Goal: Task Accomplishment & Management: Complete application form

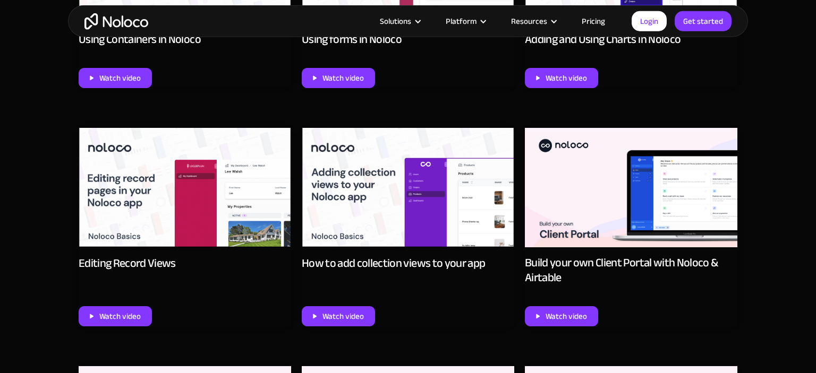
scroll to position [1209, 0]
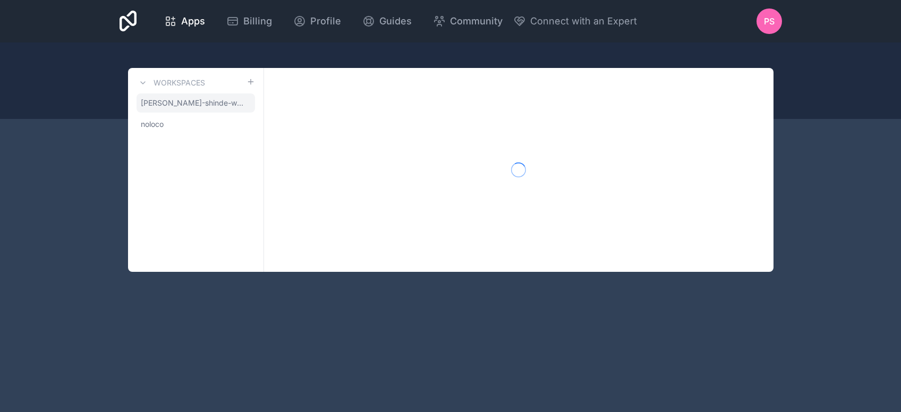
click at [213, 105] on span "pranay-shinde-workspace" at bounding box center [194, 103] width 106 height 11
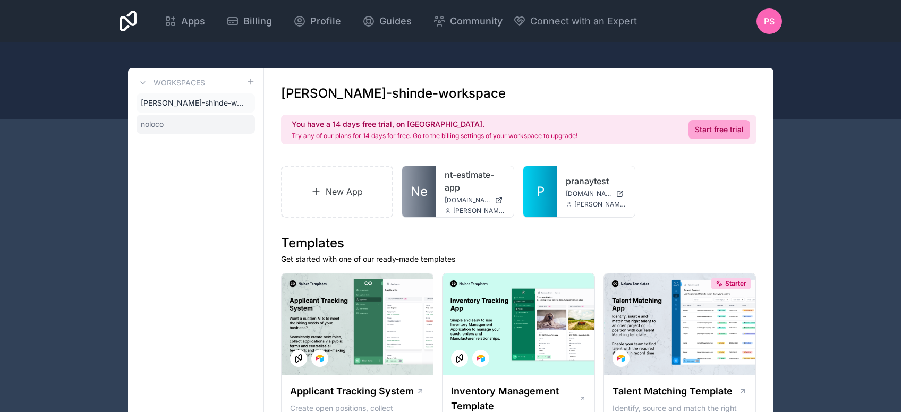
click at [193, 119] on link "noloco" at bounding box center [195, 124] width 118 height 19
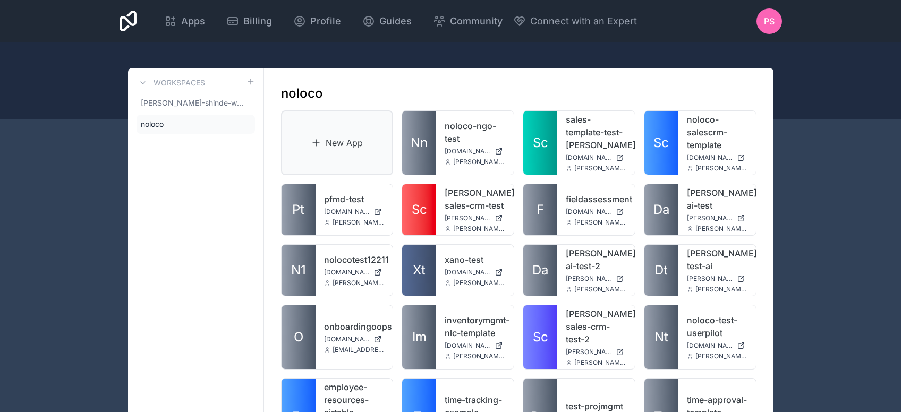
click at [372, 151] on link "New App" at bounding box center [337, 142] width 113 height 65
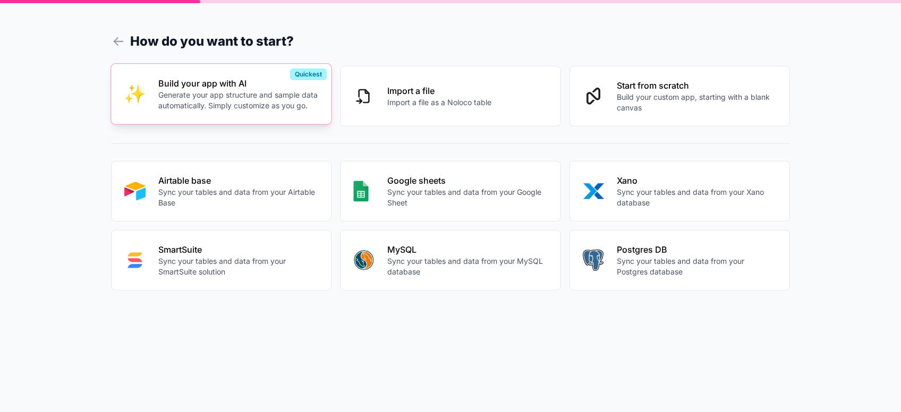
click at [251, 99] on p "Generate your app structure and sample data automatically. Simply customize as …" at bounding box center [238, 100] width 160 height 21
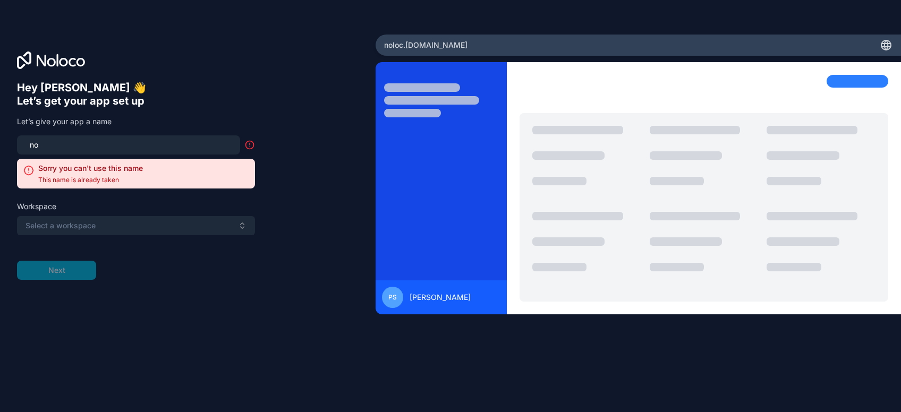
type input "n"
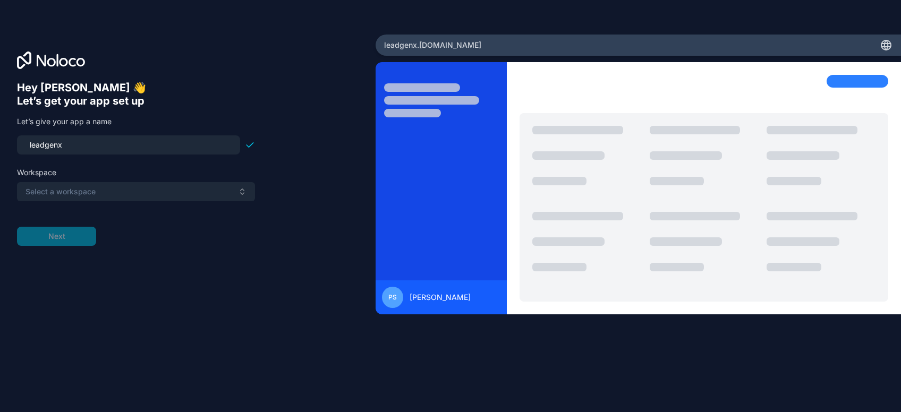
type input "leadgenx"
click at [93, 198] on button "Select a workspace" at bounding box center [136, 191] width 238 height 19
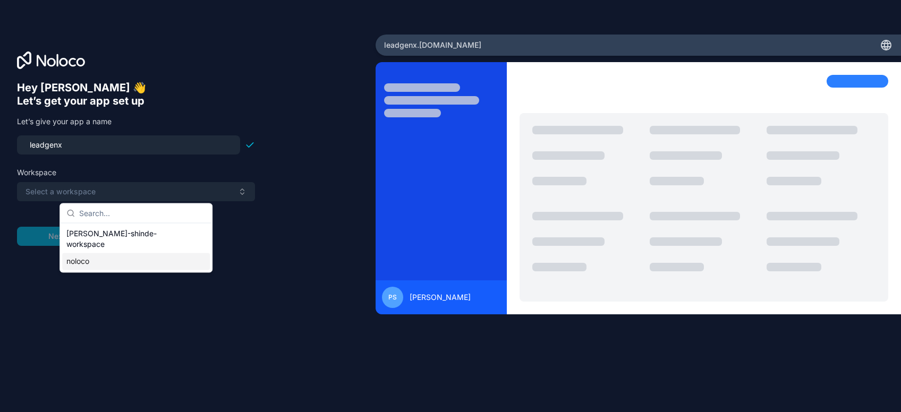
click at [110, 253] on div "noloco" at bounding box center [136, 261] width 148 height 17
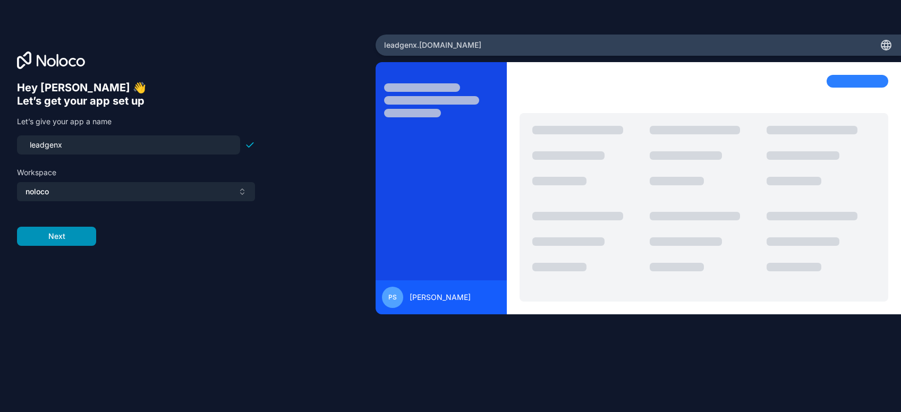
click at [71, 233] on button "Next" at bounding box center [56, 236] width 79 height 19
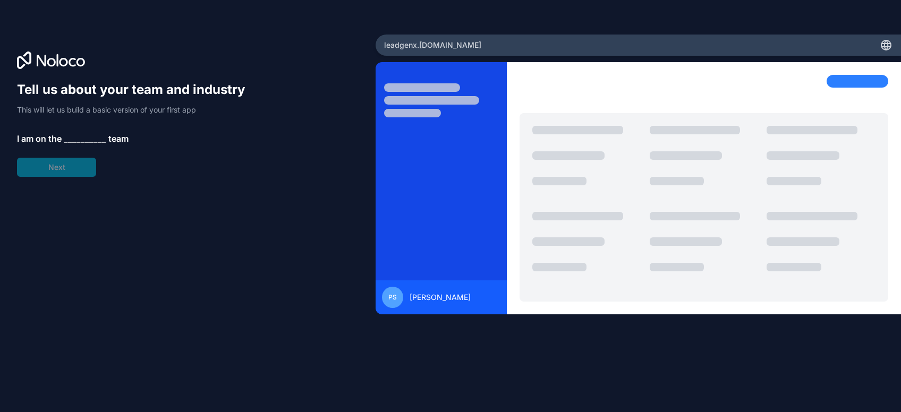
click at [82, 138] on span "__________" at bounding box center [85, 138] width 42 height 13
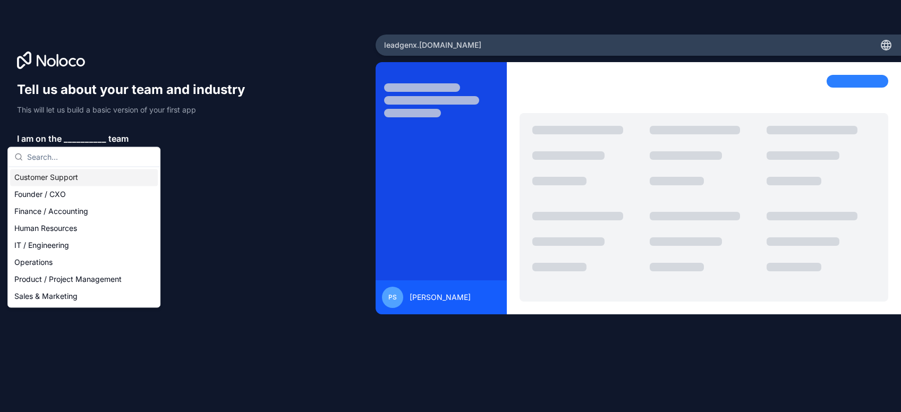
click at [69, 183] on div "Customer Support" at bounding box center [84, 177] width 148 height 17
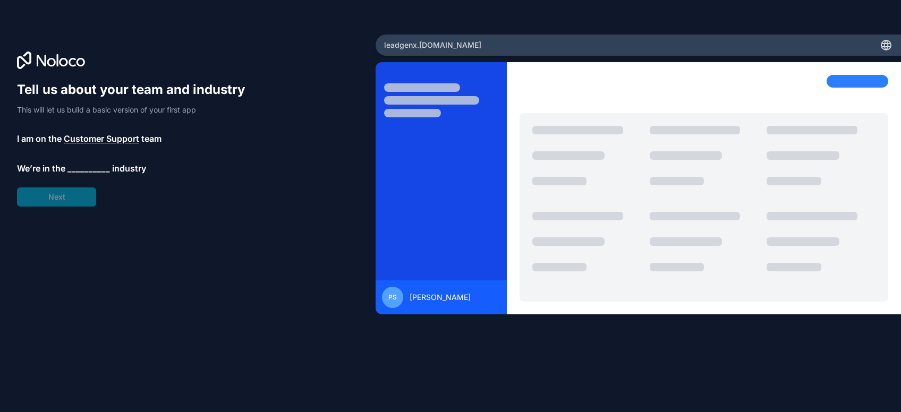
click at [80, 167] on span "__________" at bounding box center [88, 168] width 42 height 13
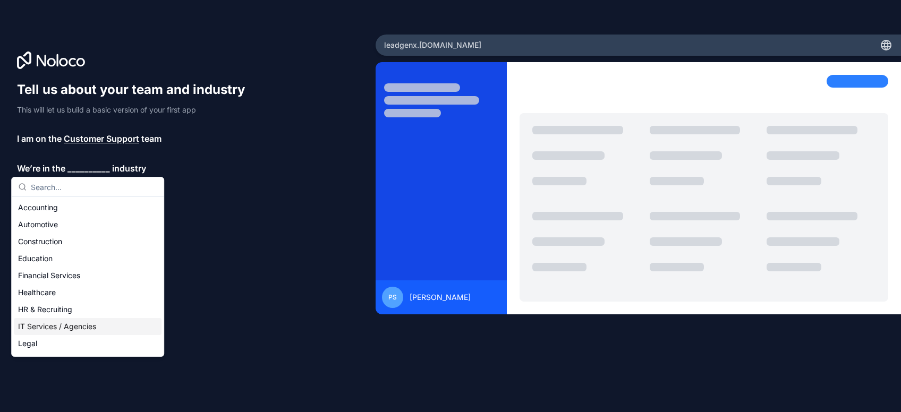
click at [93, 329] on div "IT Services / Agencies" at bounding box center [88, 326] width 148 height 17
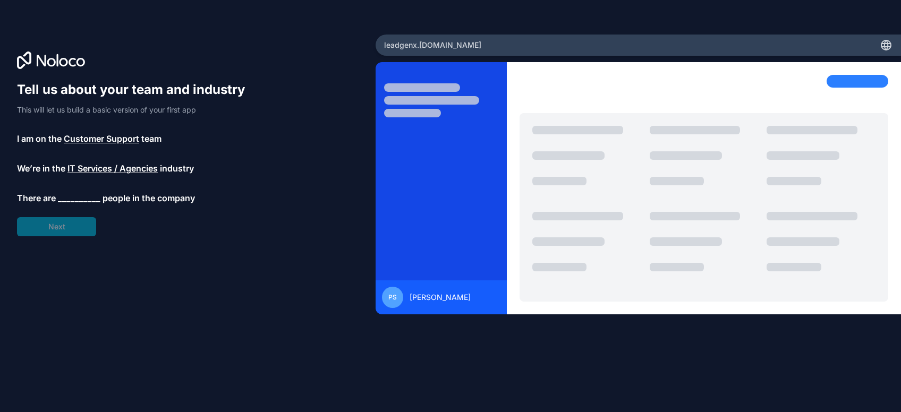
click at [80, 200] on span "__________" at bounding box center [79, 198] width 42 height 13
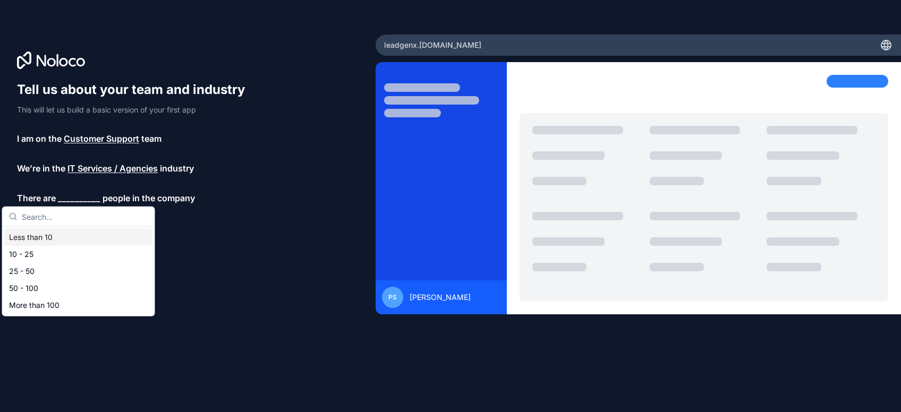
click at [78, 242] on div "Less than 10" at bounding box center [79, 237] width 148 height 17
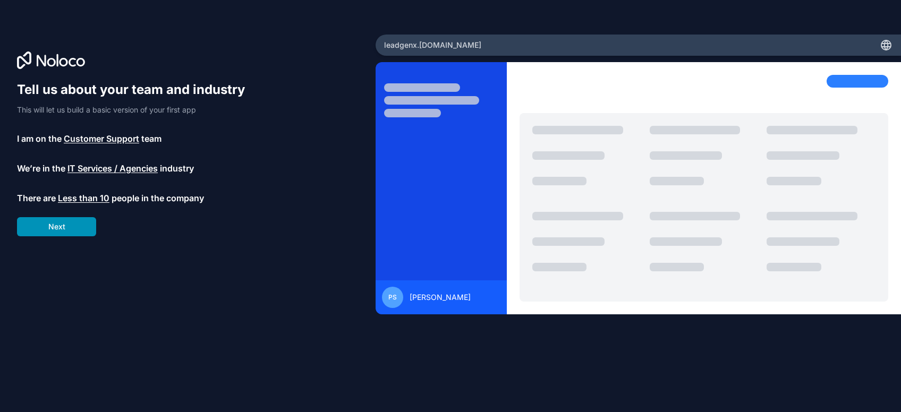
click at [68, 227] on button "Next" at bounding box center [56, 226] width 79 height 19
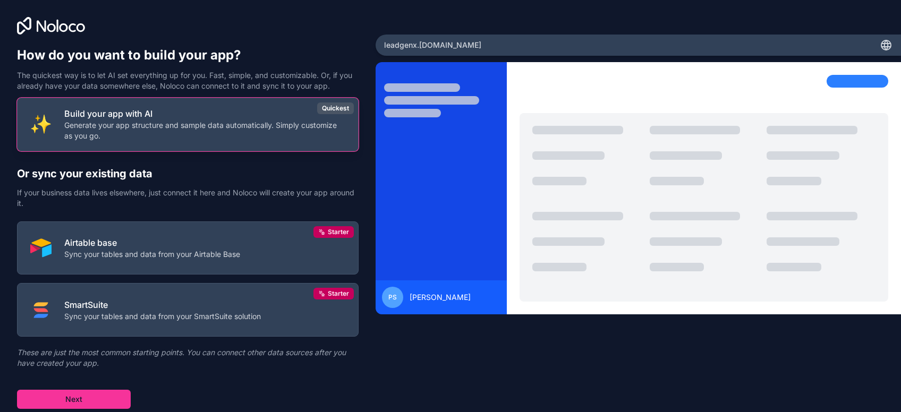
click at [211, 135] on p "Generate your app structure and sample data automatically. Simply customize as …" at bounding box center [204, 130] width 281 height 21
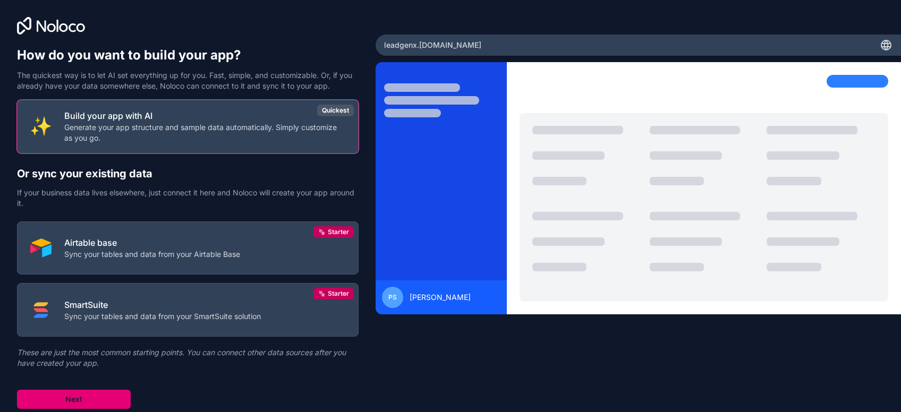
click at [101, 394] on button "Next" at bounding box center [74, 399] width 114 height 19
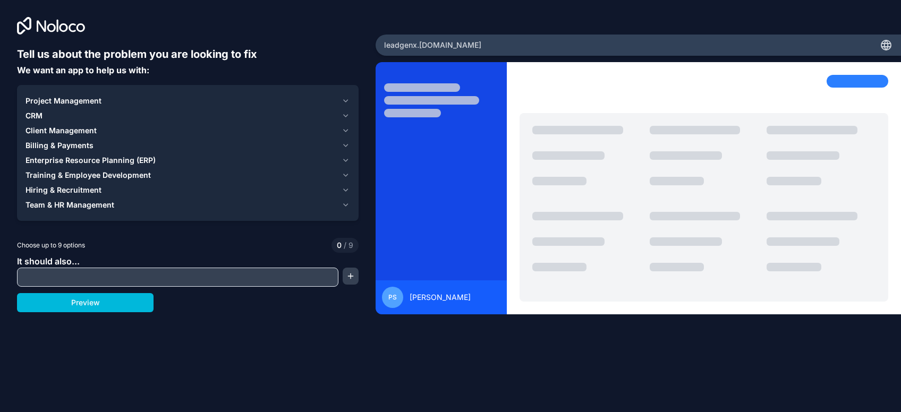
click at [144, 283] on input "text" at bounding box center [178, 277] width 316 height 15
drag, startPoint x: 345, startPoint y: 93, endPoint x: 344, endPoint y: 105, distance: 11.7
click at [344, 105] on div "Project Management CRM Client Management Billing & Payments Enterprise Resource…" at bounding box center [187, 153] width 341 height 136
click at [344, 105] on icon "button" at bounding box center [345, 101] width 8 height 8
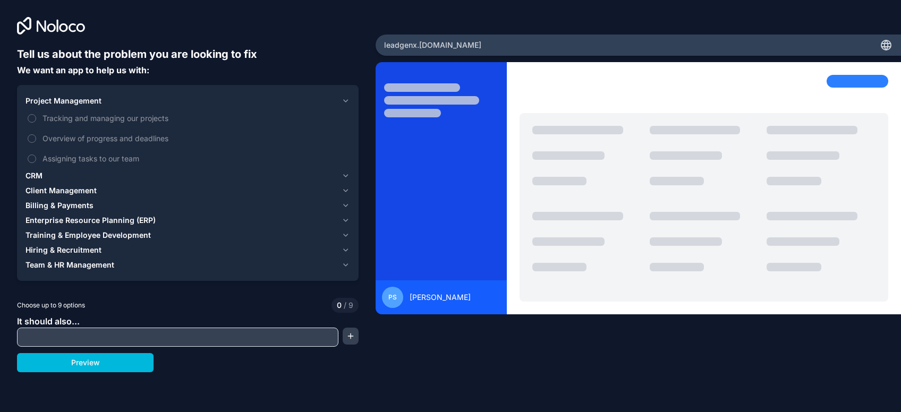
click at [344, 105] on icon "button" at bounding box center [345, 101] width 8 height 8
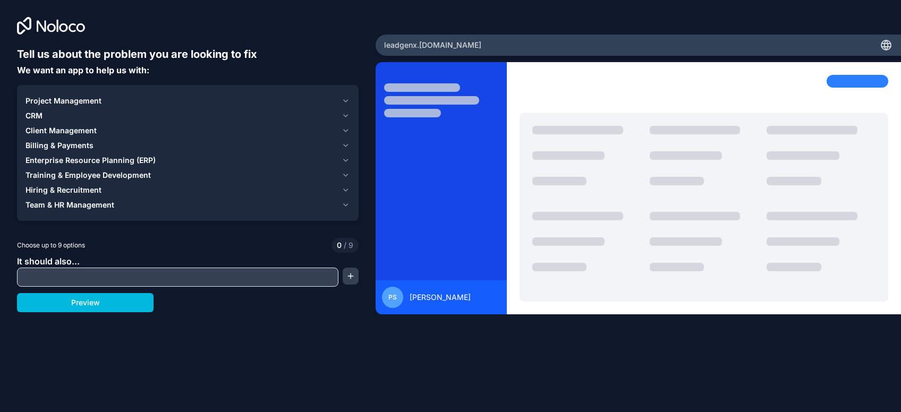
click at [271, 271] on input "text" at bounding box center [178, 277] width 316 height 15
paste input "Hi I have used a button (create client) to create a new record in the Client ta…"
type input "Hi I have used a button (create client) to create a new record in the Client ta…"
click at [139, 304] on button "Preview" at bounding box center [85, 302] width 136 height 19
click at [346, 116] on icon "button" at bounding box center [346, 116] width 4 height 2
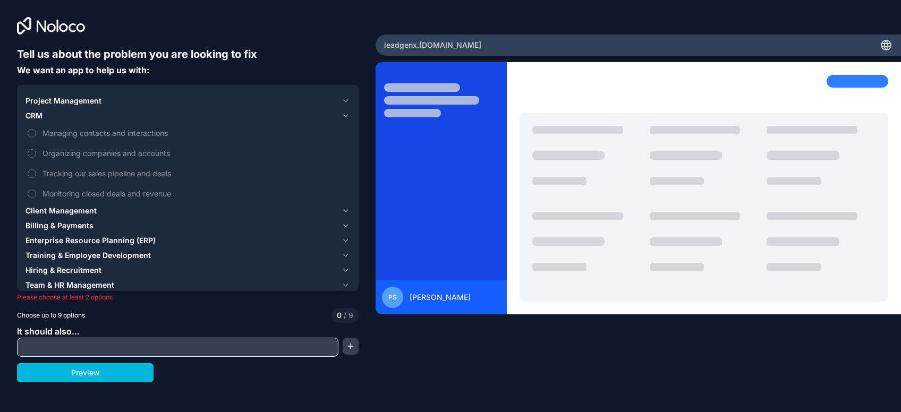
click at [346, 116] on icon "button" at bounding box center [346, 116] width 4 height 2
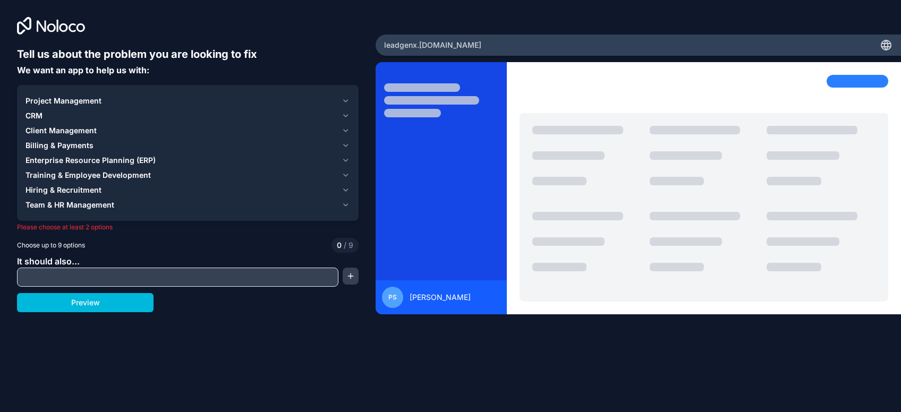
click at [346, 116] on icon "button" at bounding box center [346, 116] width 4 height 2
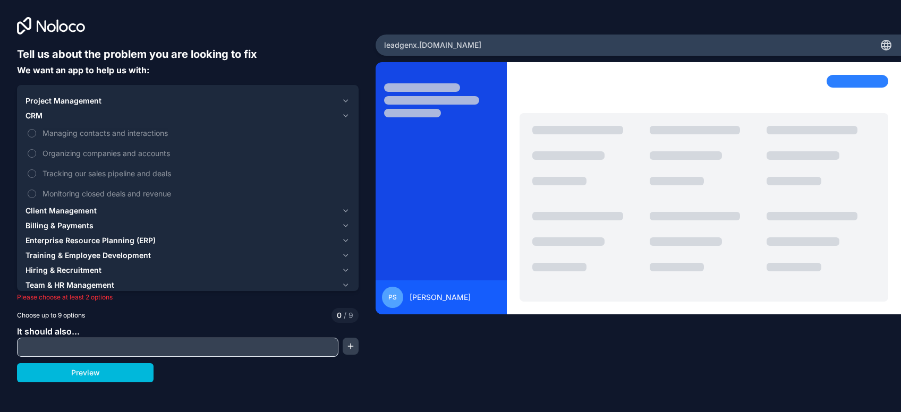
click at [136, 176] on span "Tracking our sales pipeline and deals" at bounding box center [194, 173] width 305 height 11
click at [36, 176] on button "Tracking our sales pipeline and deals" at bounding box center [32, 173] width 8 height 8
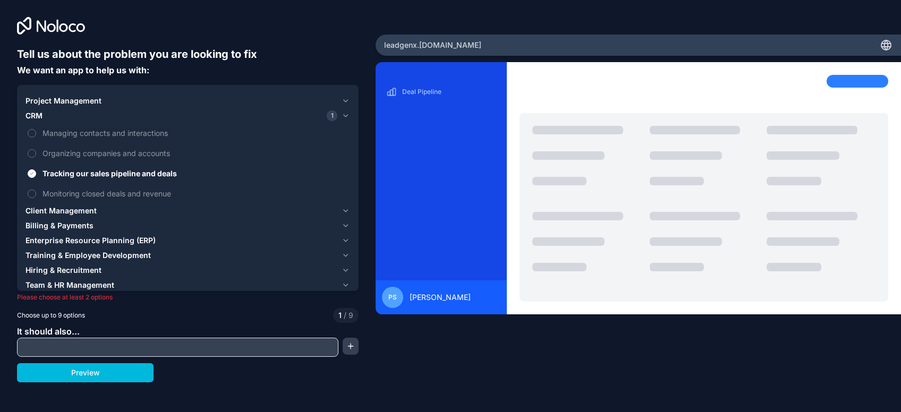
click at [143, 194] on span "Monitoring closed deals and revenue" at bounding box center [194, 193] width 305 height 11
click at [36, 194] on button "Monitoring closed deals and revenue" at bounding box center [32, 194] width 8 height 8
click at [135, 344] on input "text" at bounding box center [178, 347] width 316 height 15
paste input "Hi I have used a button (create client) to create a new record in the Client ta…"
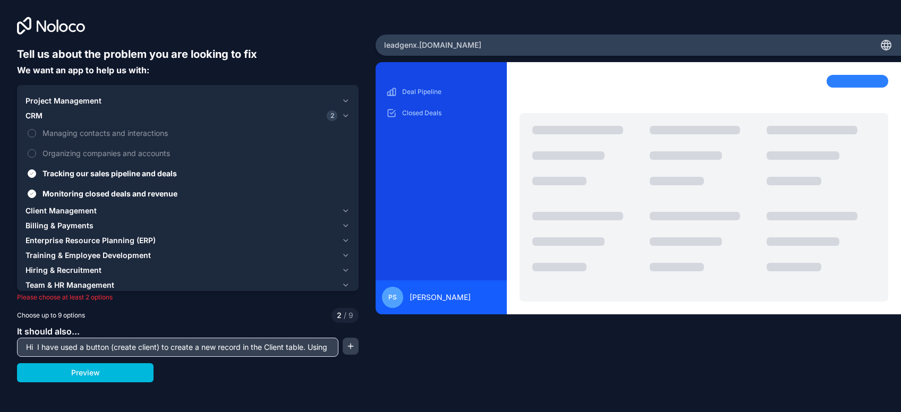
scroll to position [0, 315]
type input "Hi I have used a button (create client) to create a new record in the Client ta…"
click at [98, 378] on button "Preview" at bounding box center [85, 372] width 136 height 19
